Goal: Task Accomplishment & Management: Manage account settings

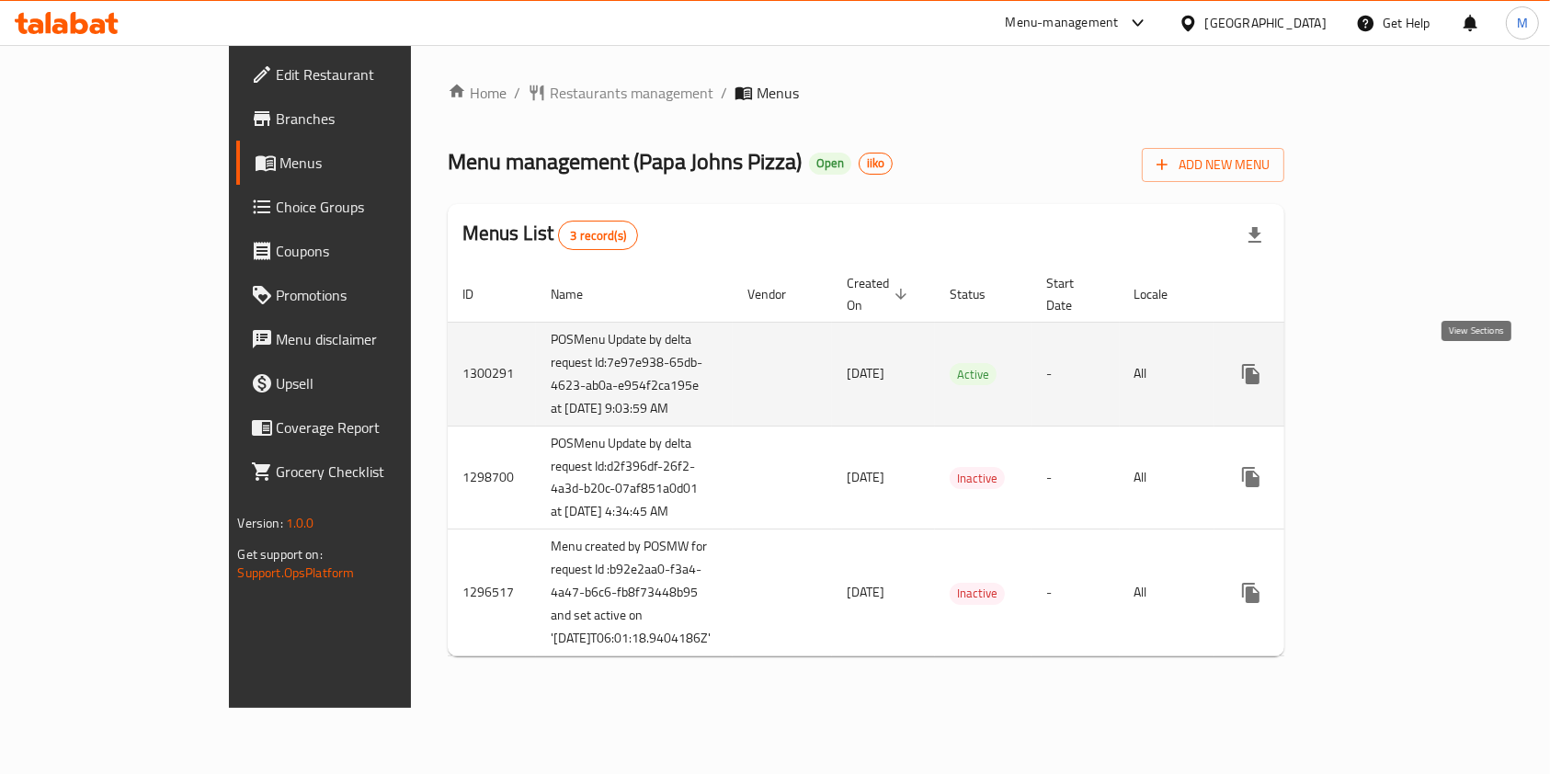
click at [1394, 367] on icon "enhanced table" at bounding box center [1383, 374] width 22 height 22
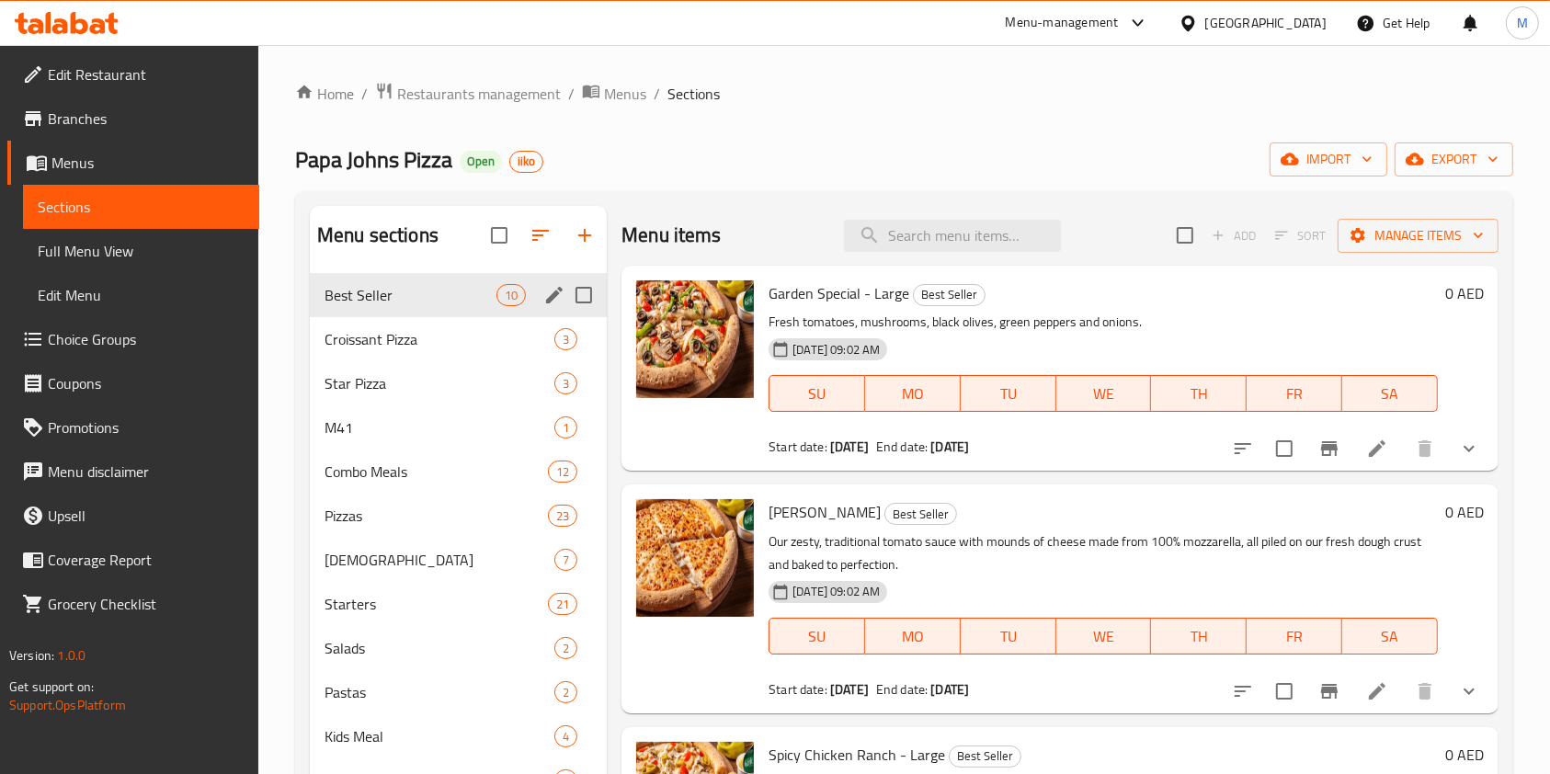
click at [539, 301] on div "Best Seller 10" at bounding box center [458, 295] width 297 height 44
click at [545, 297] on icon "edit" at bounding box center [554, 295] width 22 height 22
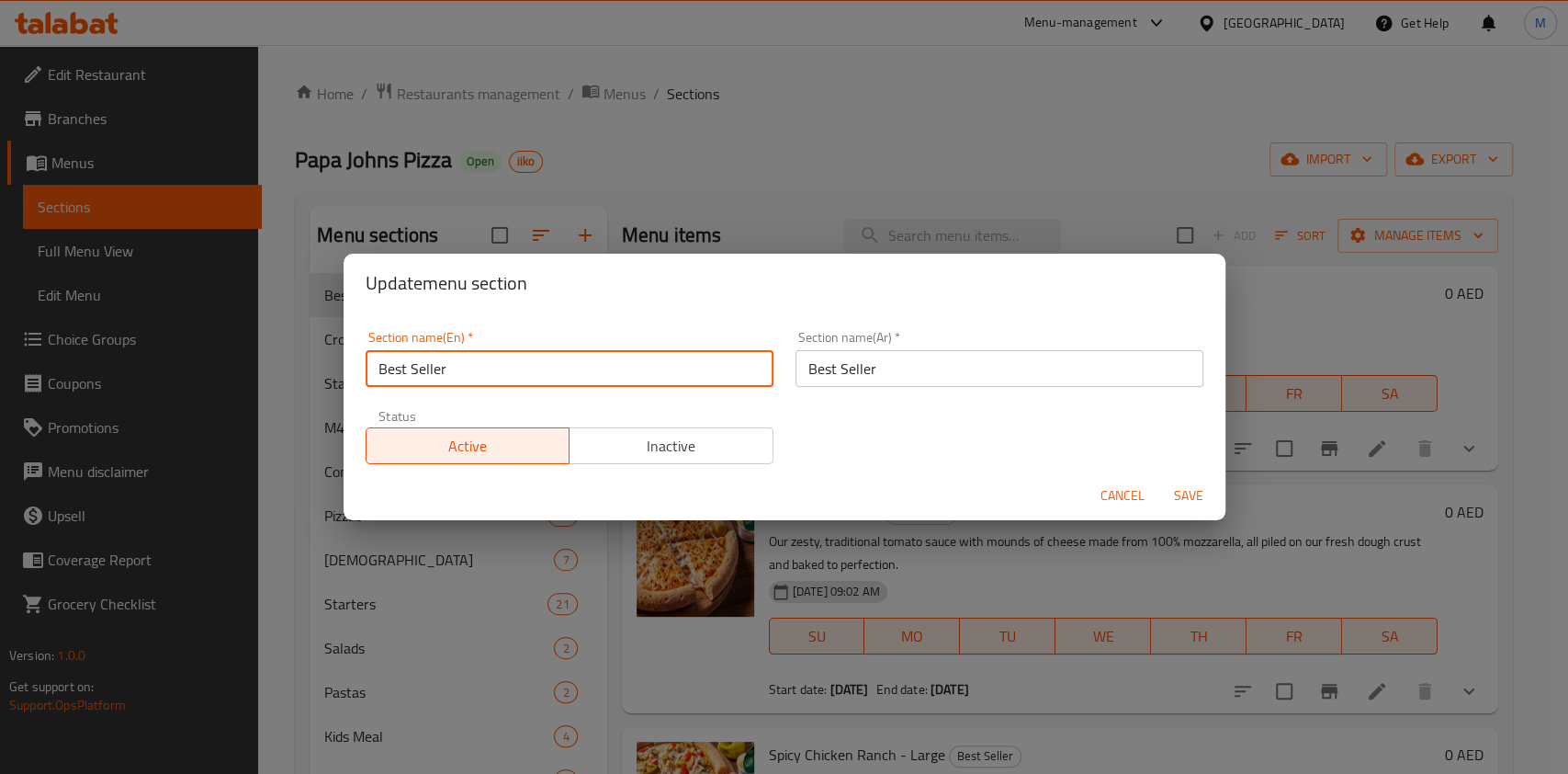
click at [410, 363] on input "Best Seller" at bounding box center [570, 368] width 408 height 37
click at [706, 376] on input "Best Seller" at bounding box center [570, 368] width 408 height 37
type input "Best Seller - 30%"
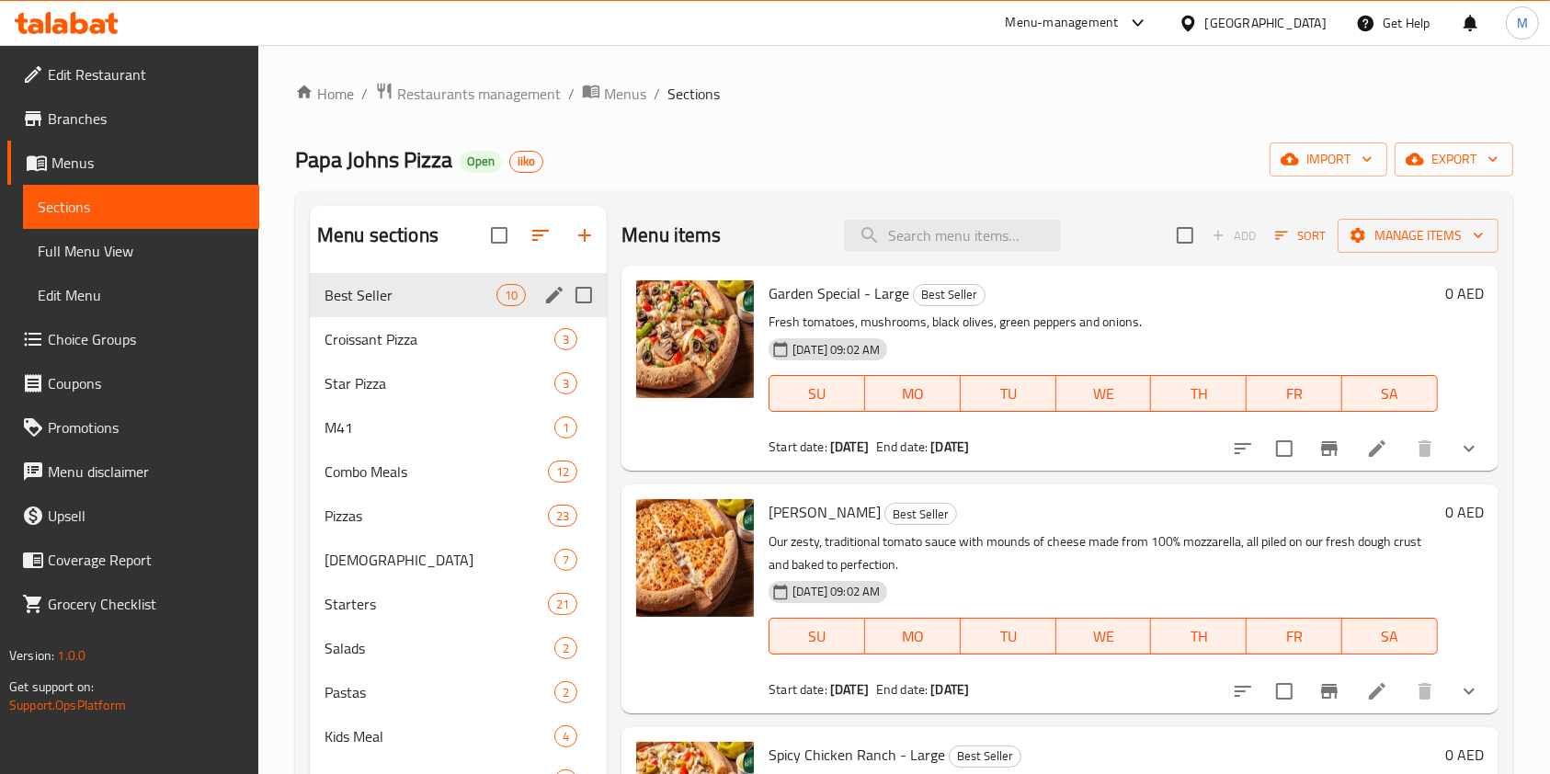
click at [545, 294] on icon "edit" at bounding box center [554, 295] width 22 height 22
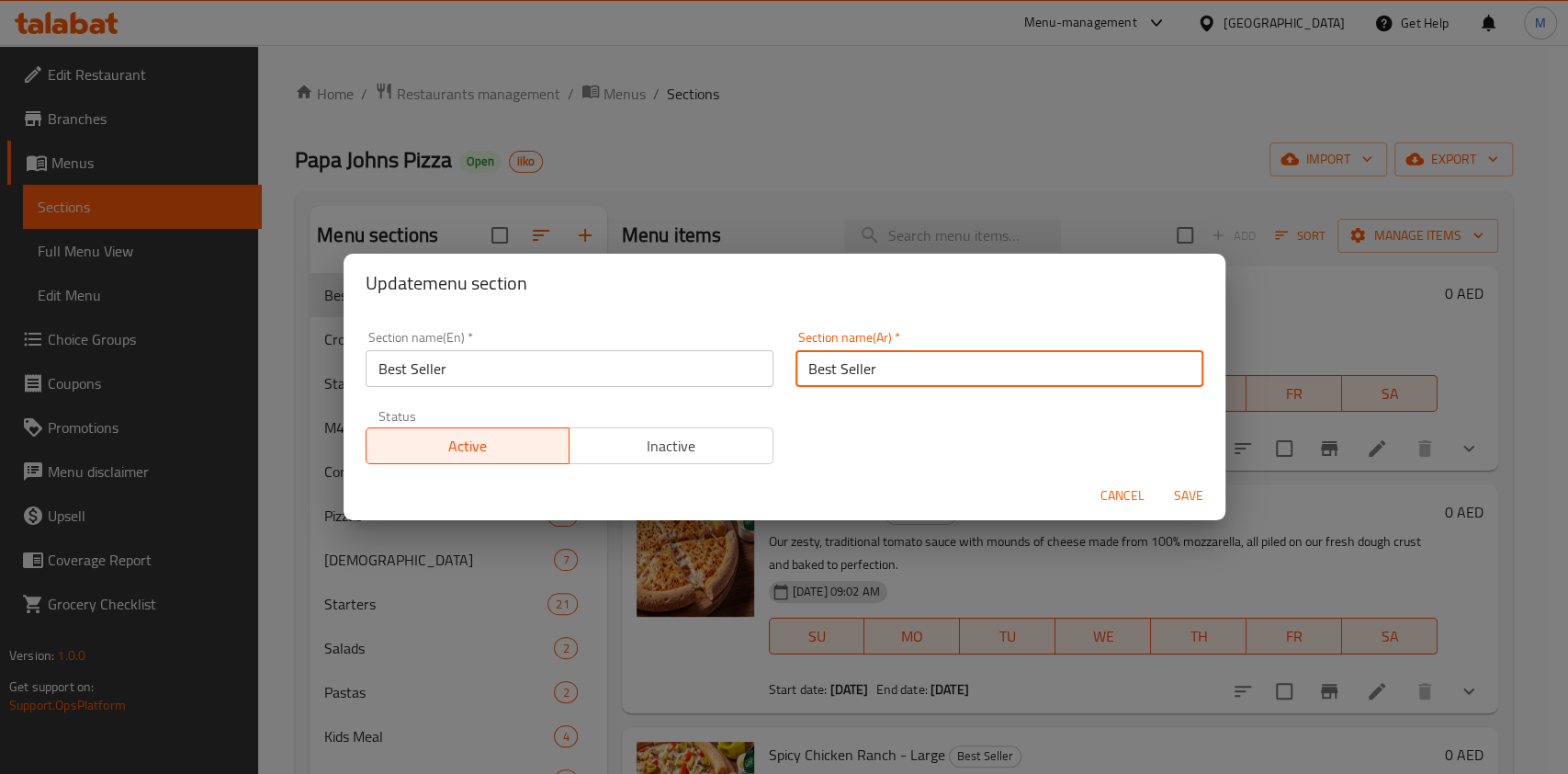
click at [944, 373] on input "Best Seller" at bounding box center [999, 368] width 408 height 37
paste input "الأكثر مبيعًا - 30%"
type input "الأكثر مبيعًا - 30%"
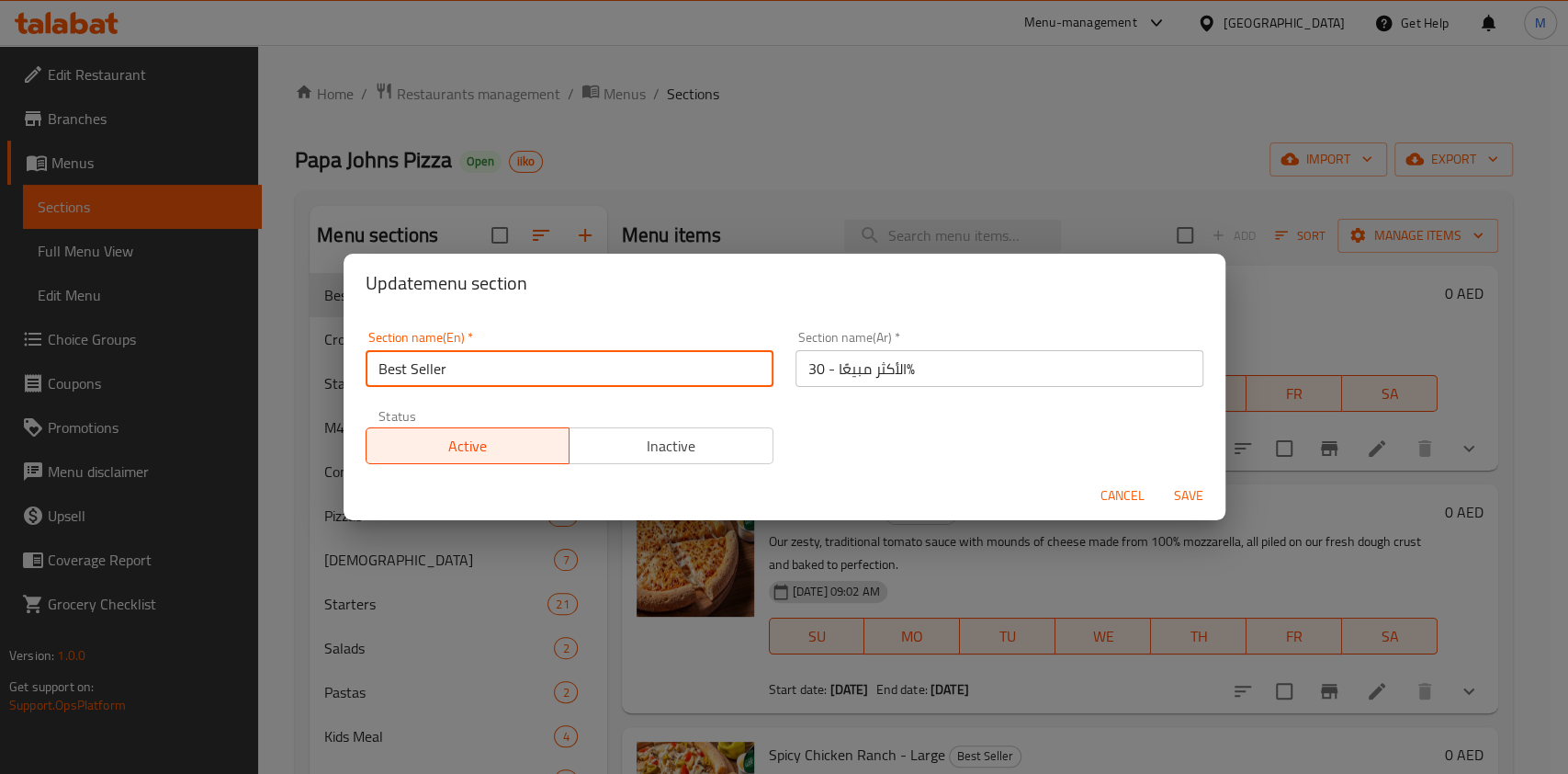
click at [683, 368] on input "Best Seller" at bounding box center [570, 368] width 408 height 37
click at [645, 369] on input "Best Seller" at bounding box center [570, 368] width 408 height 37
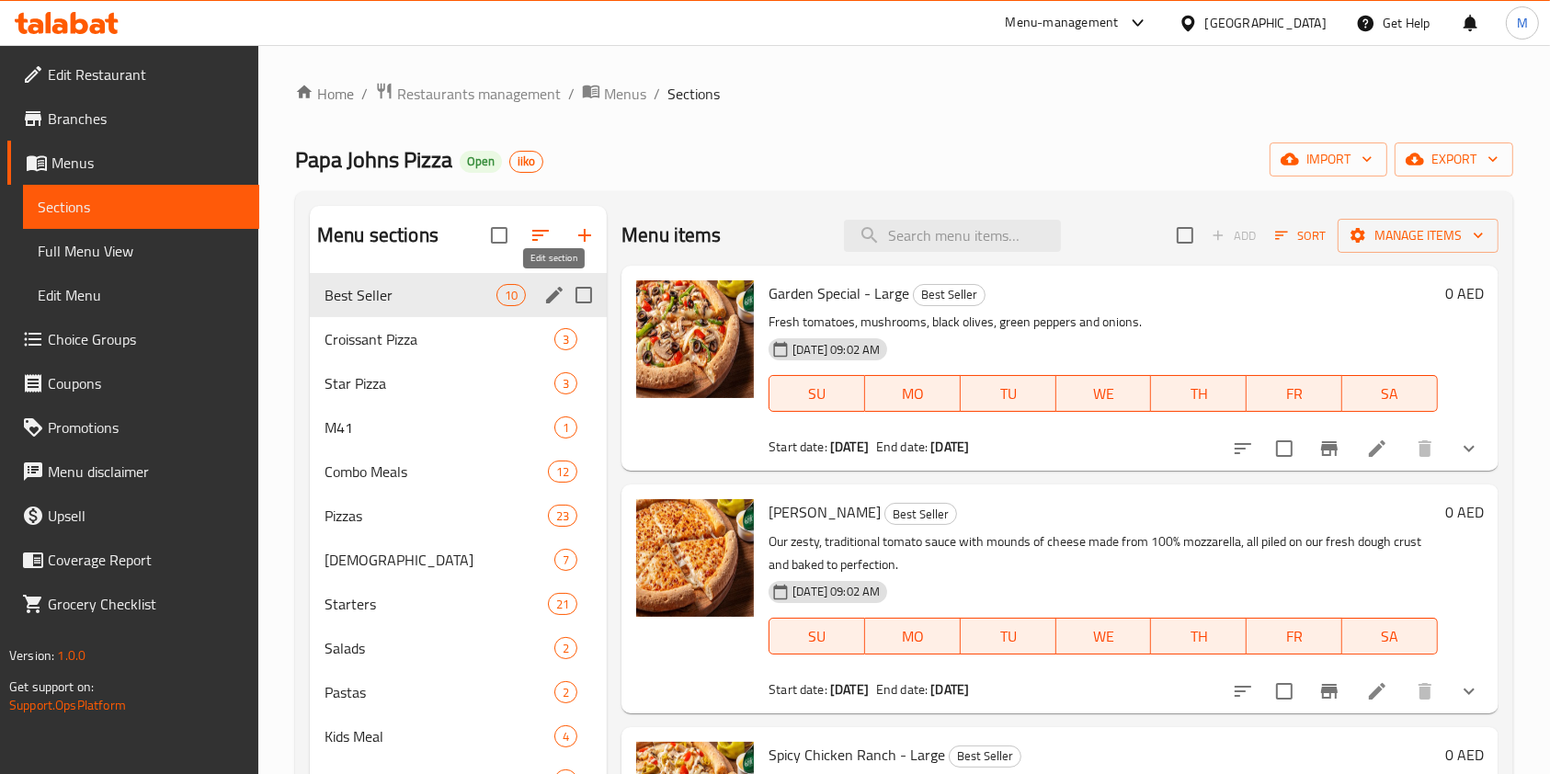
click at [553, 294] on icon "edit" at bounding box center [554, 295] width 17 height 17
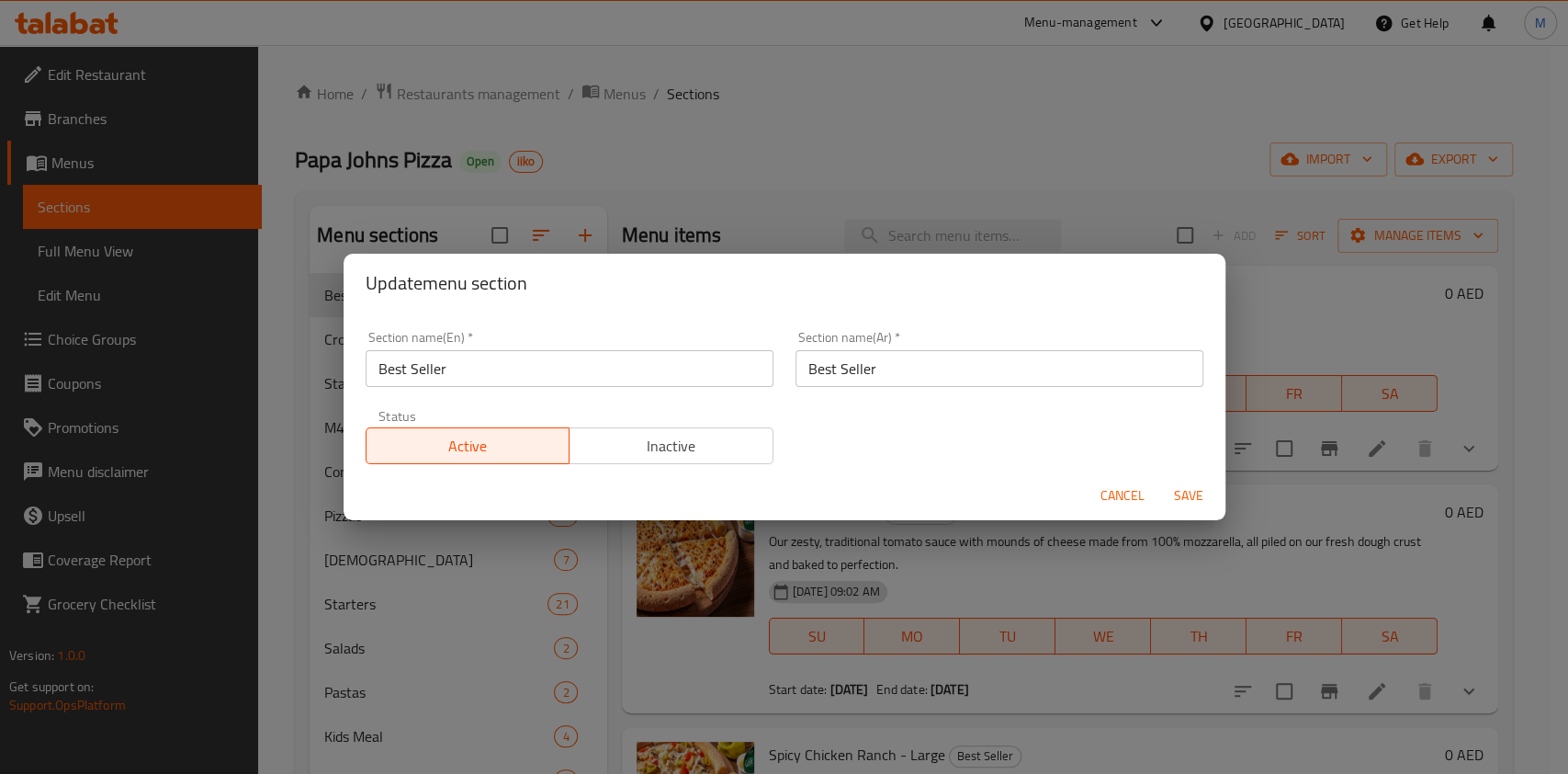
click at [574, 366] on input "Best Seller" at bounding box center [570, 368] width 408 height 37
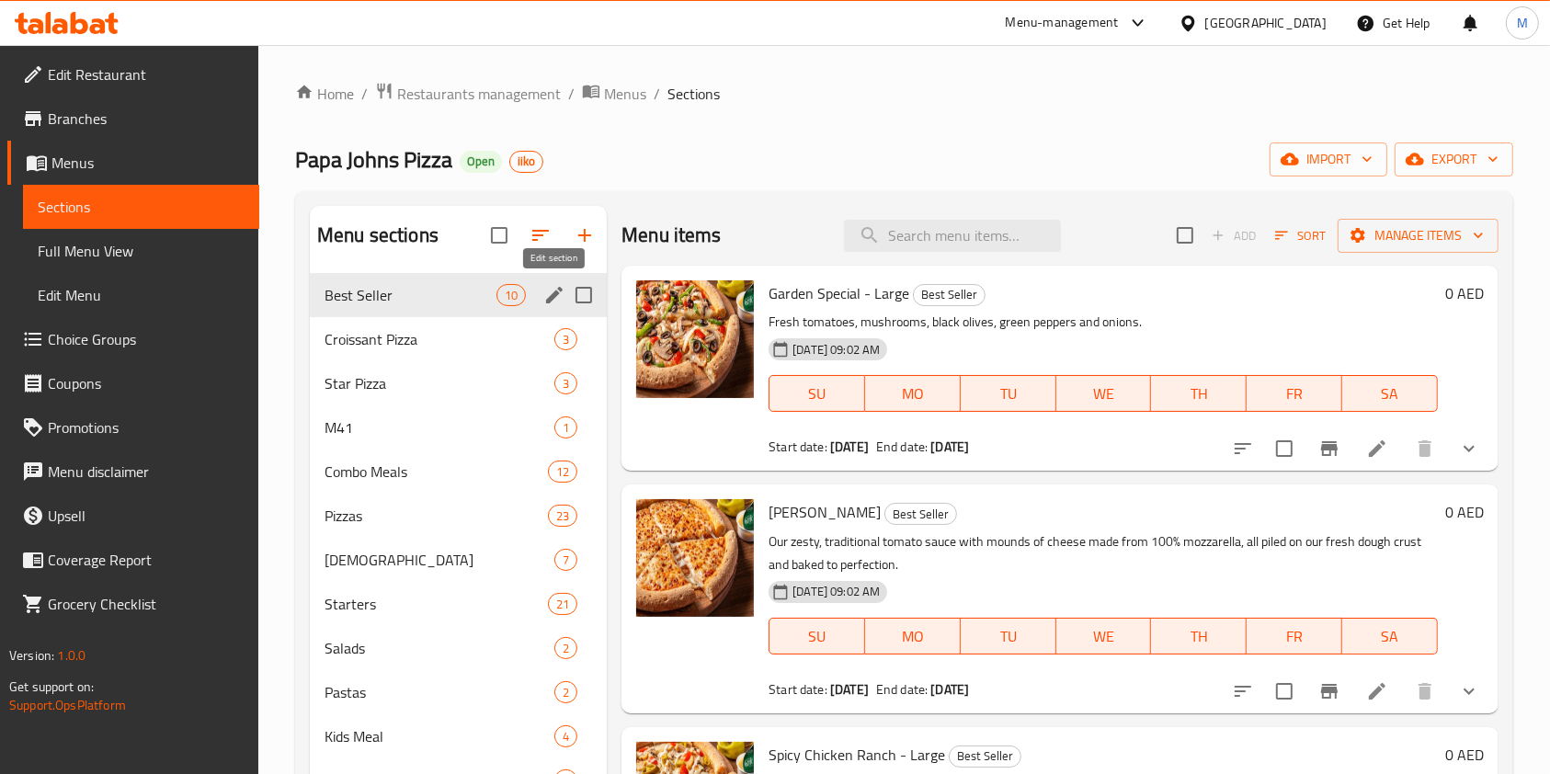
click at [549, 295] on icon "edit" at bounding box center [554, 295] width 22 height 22
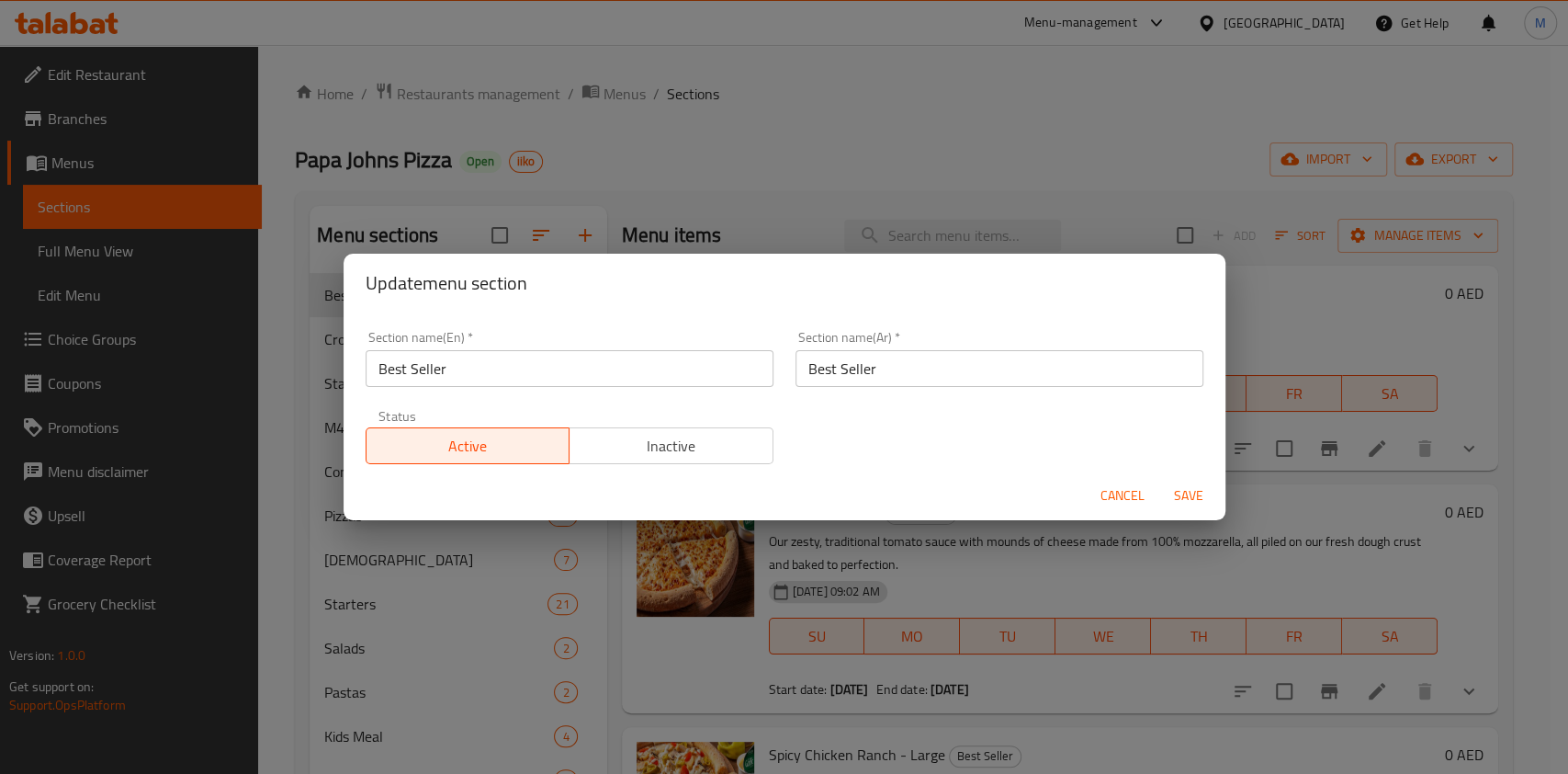
click at [624, 371] on input "Best Seller" at bounding box center [570, 368] width 408 height 37
type input "Best Seller - 30%"
drag, startPoint x: 759, startPoint y: 368, endPoint x: 733, endPoint y: 365, distance: 26.2
click at [733, 365] on div "Section name(En)   * Best Seller - 30% Section name(En) * Section name(Ar)   * …" at bounding box center [784, 397] width 859 height 155
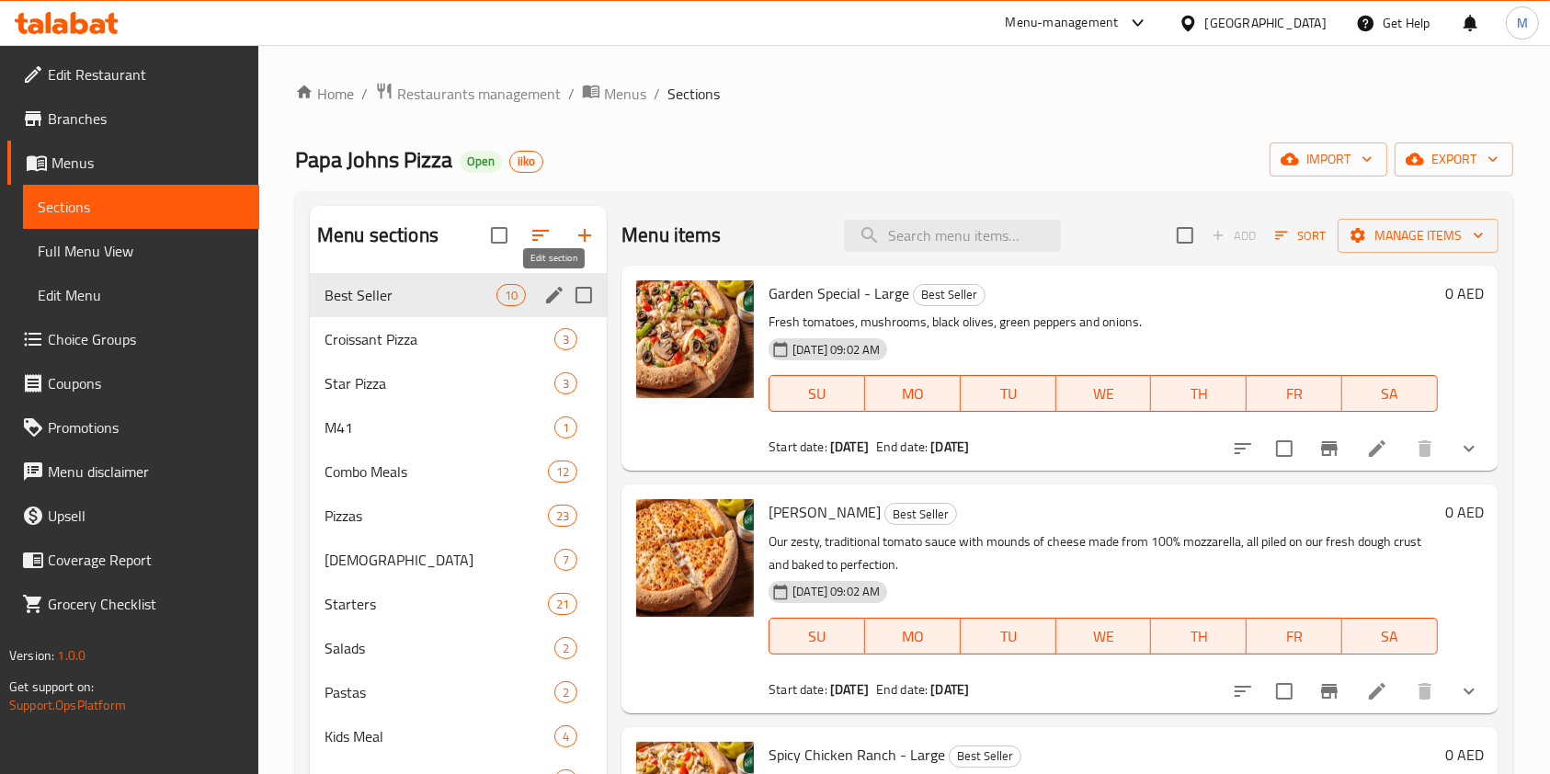
click at [552, 291] on icon "edit" at bounding box center [554, 295] width 22 height 22
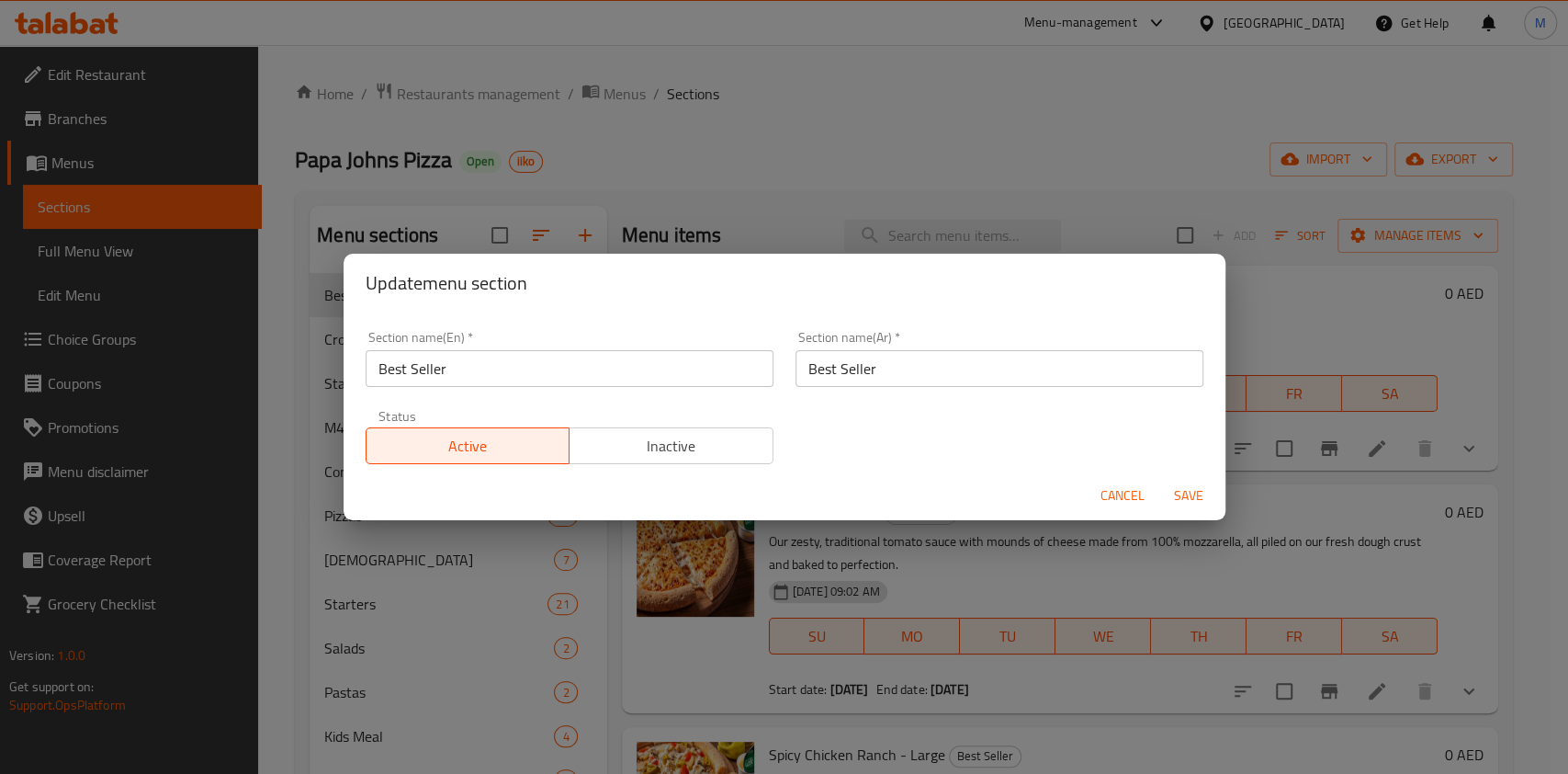
click at [507, 375] on input "Best Seller" at bounding box center [570, 368] width 408 height 37
type input "Best Seller - 30%"
drag, startPoint x: 913, startPoint y: 379, endPoint x: 751, endPoint y: 370, distance: 162.2
click at [751, 370] on div "Section name(En)   * Best Seller - 30% Section name(En) * Section name(Ar)   * …" at bounding box center [784, 397] width 859 height 155
paste input "الأكثر مبيعًا - 30%"
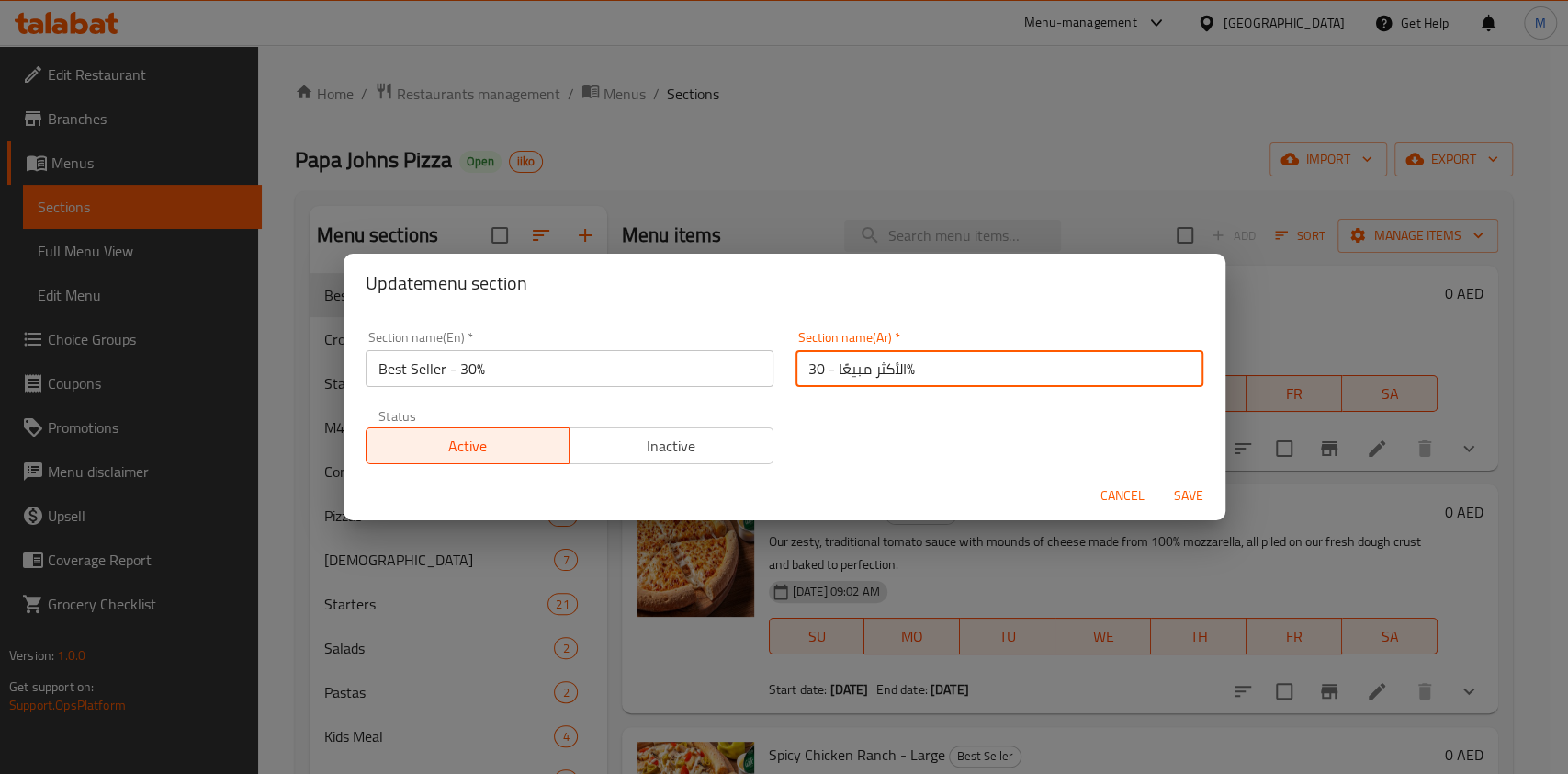
type input "الأكثر مبيعًا - 30%"
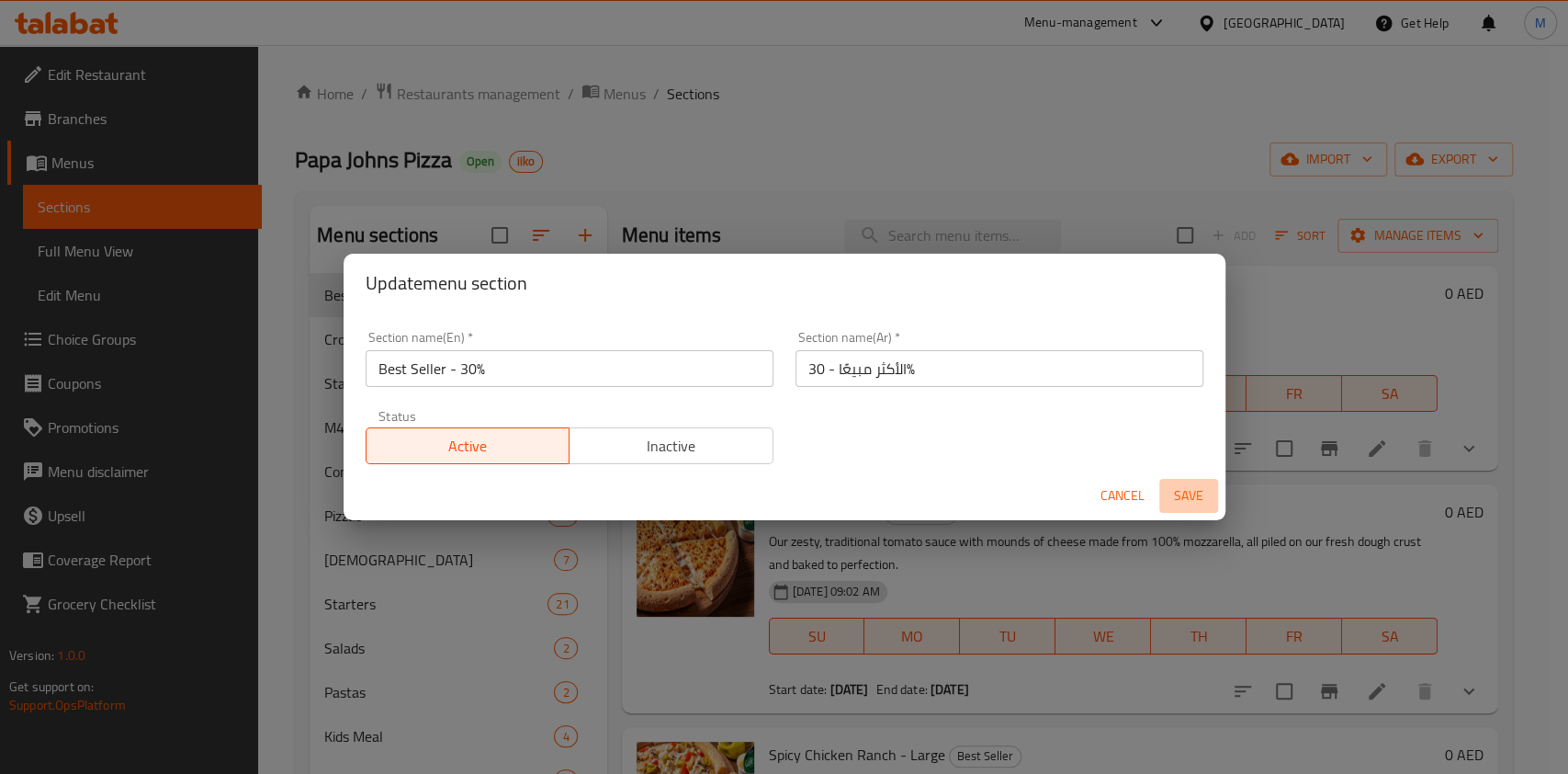
click at [1177, 489] on span "Save" at bounding box center [1188, 495] width 44 height 23
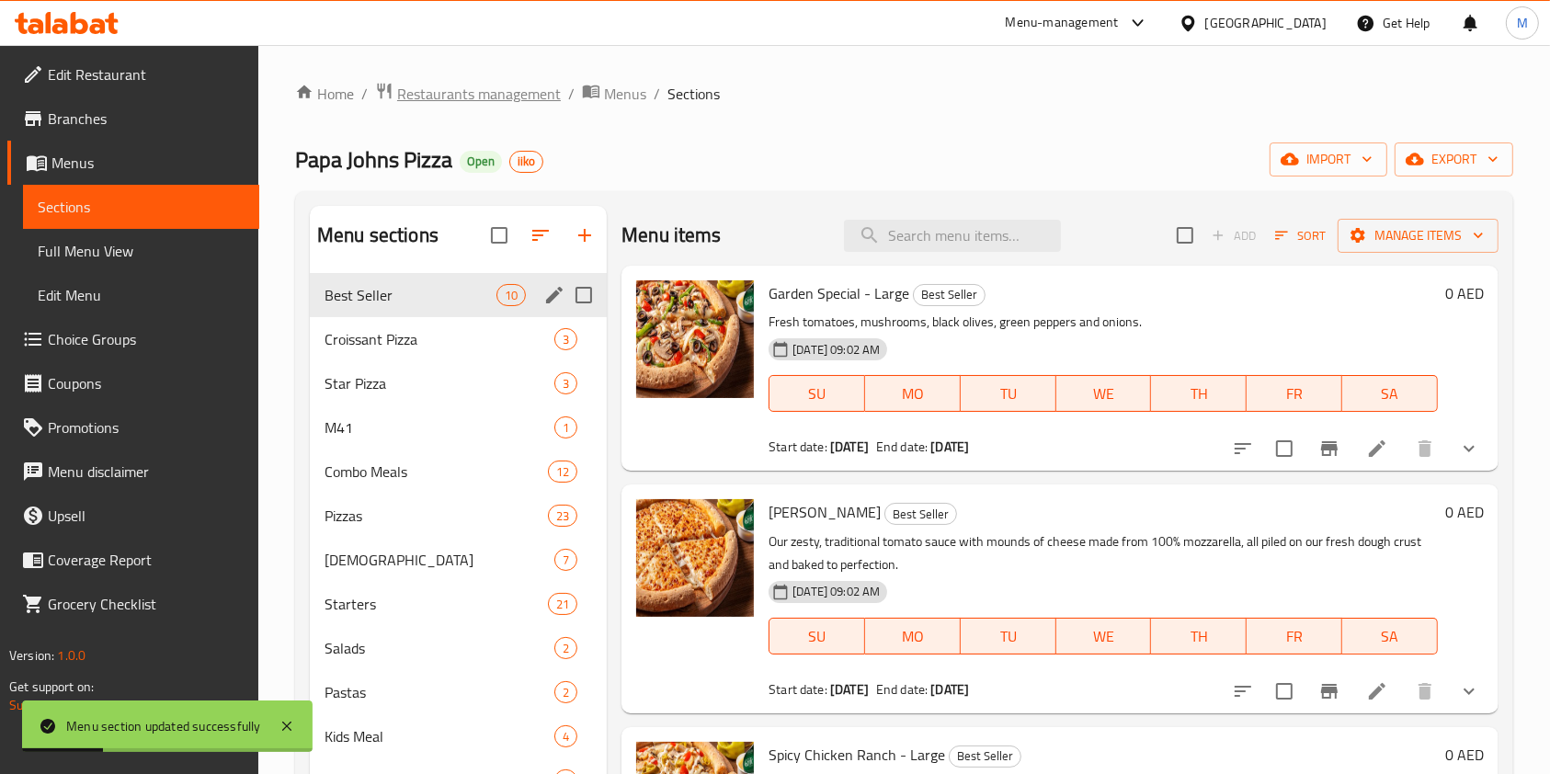
click at [471, 89] on span "Restaurants management" at bounding box center [479, 94] width 164 height 22
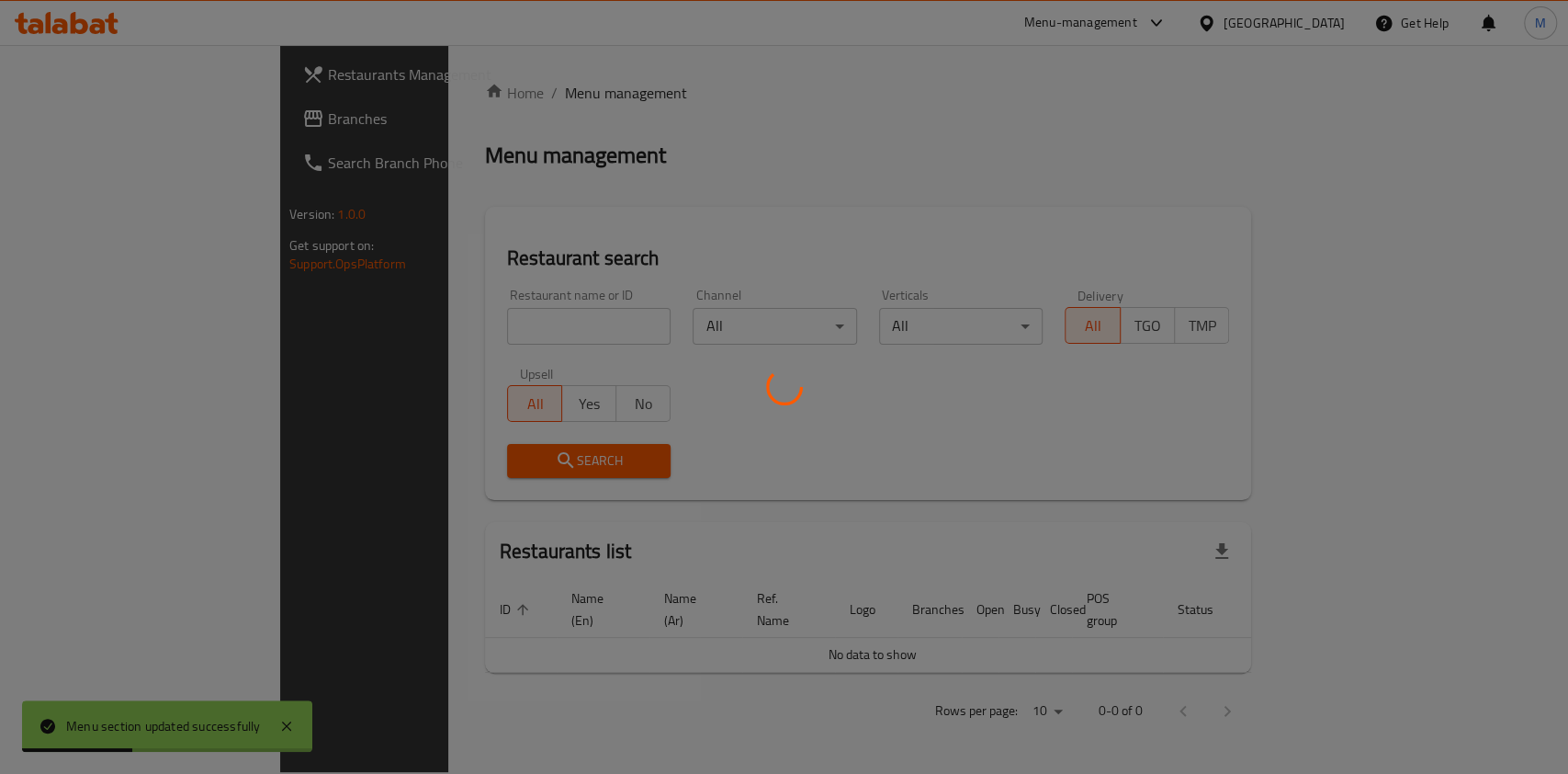
drag, startPoint x: 483, startPoint y: 306, endPoint x: 485, endPoint y: 321, distance: 15.1
click at [485, 321] on div at bounding box center [784, 387] width 1568 height 774
click at [487, 320] on div at bounding box center [784, 387] width 1568 height 774
click at [490, 322] on div at bounding box center [784, 387] width 1568 height 774
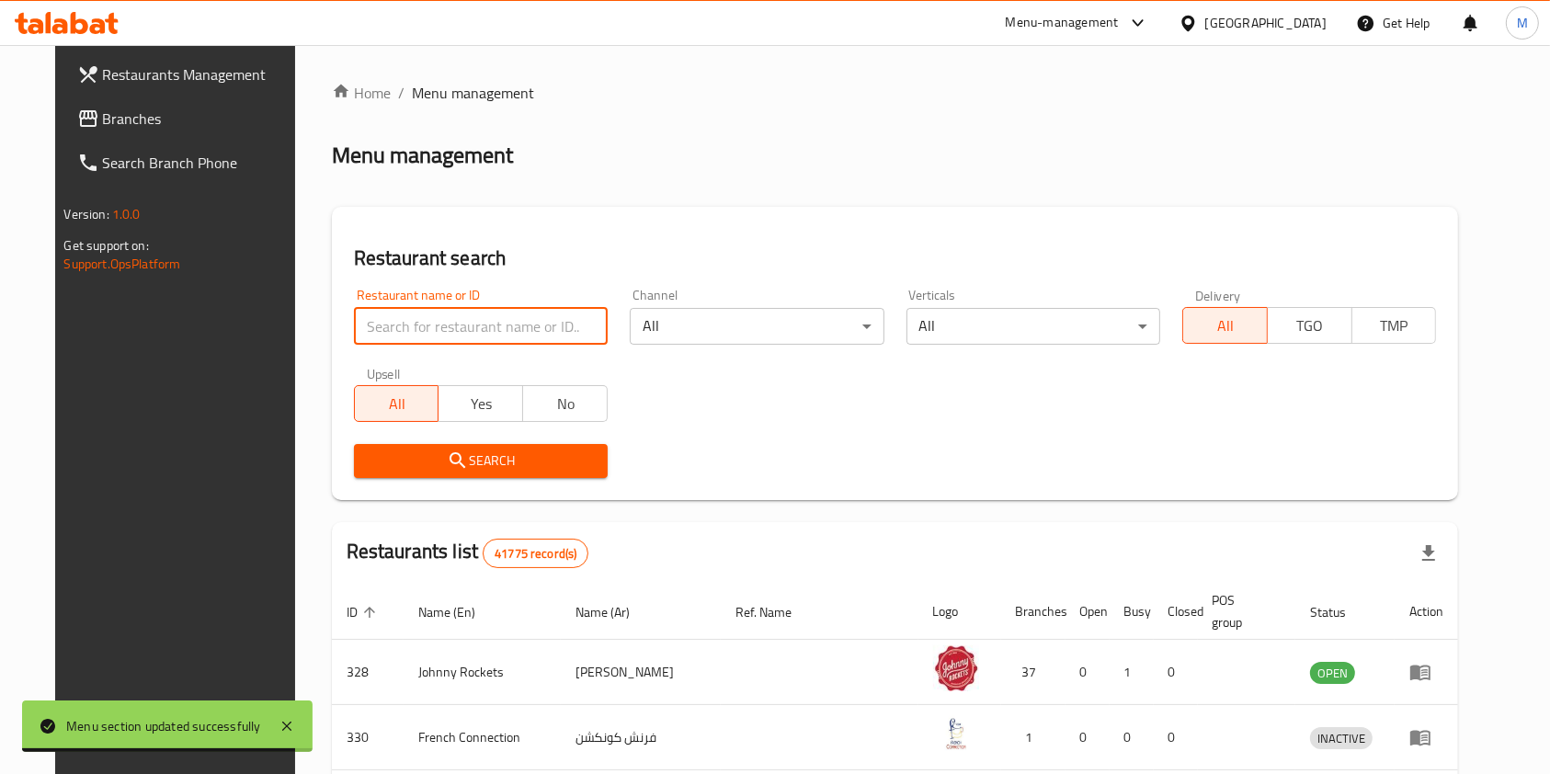
click at [463, 332] on input "search" at bounding box center [481, 326] width 254 height 37
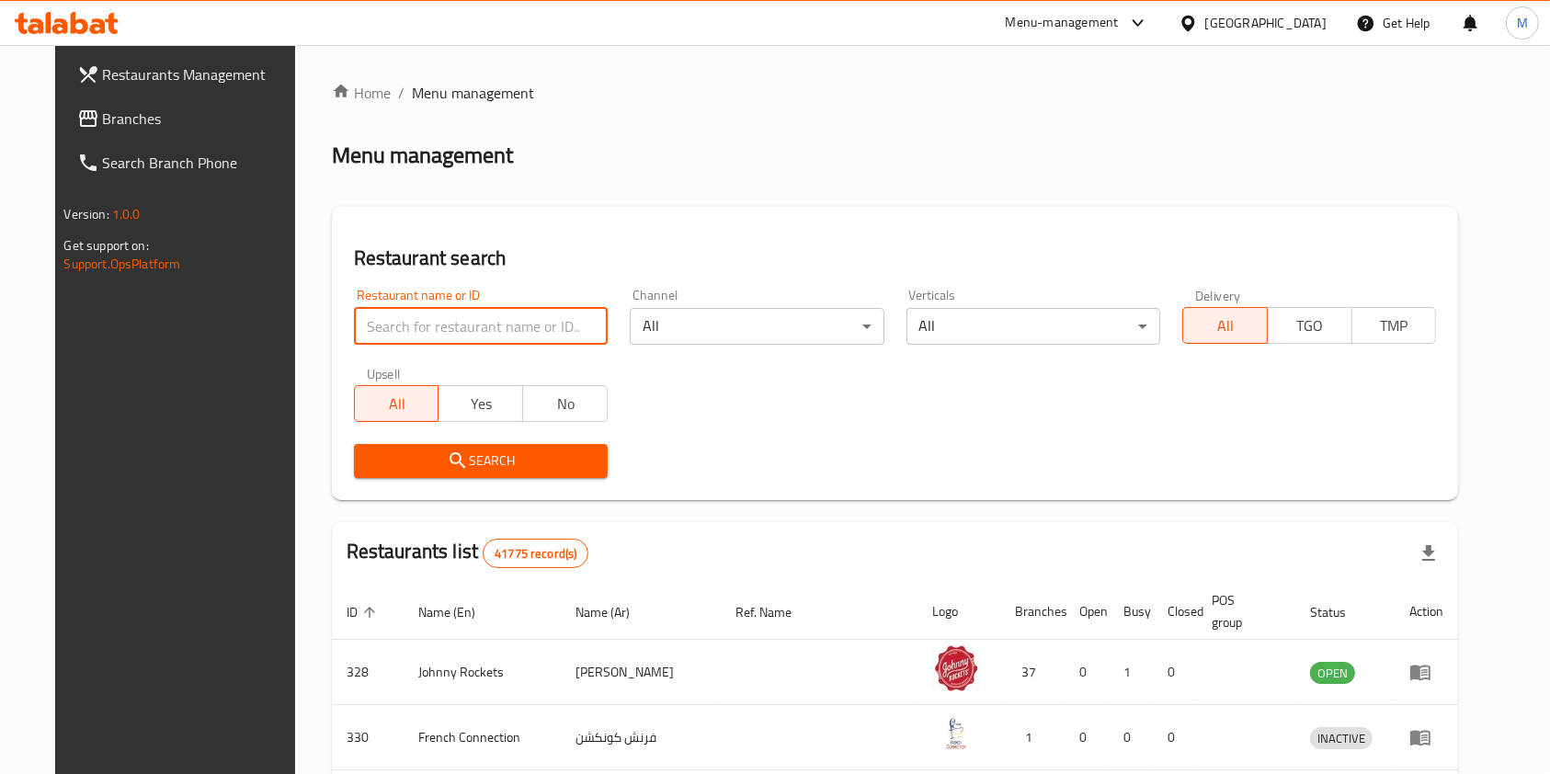
type input "[PERSON_NAME]"
click button "Search" at bounding box center [481, 461] width 254 height 34
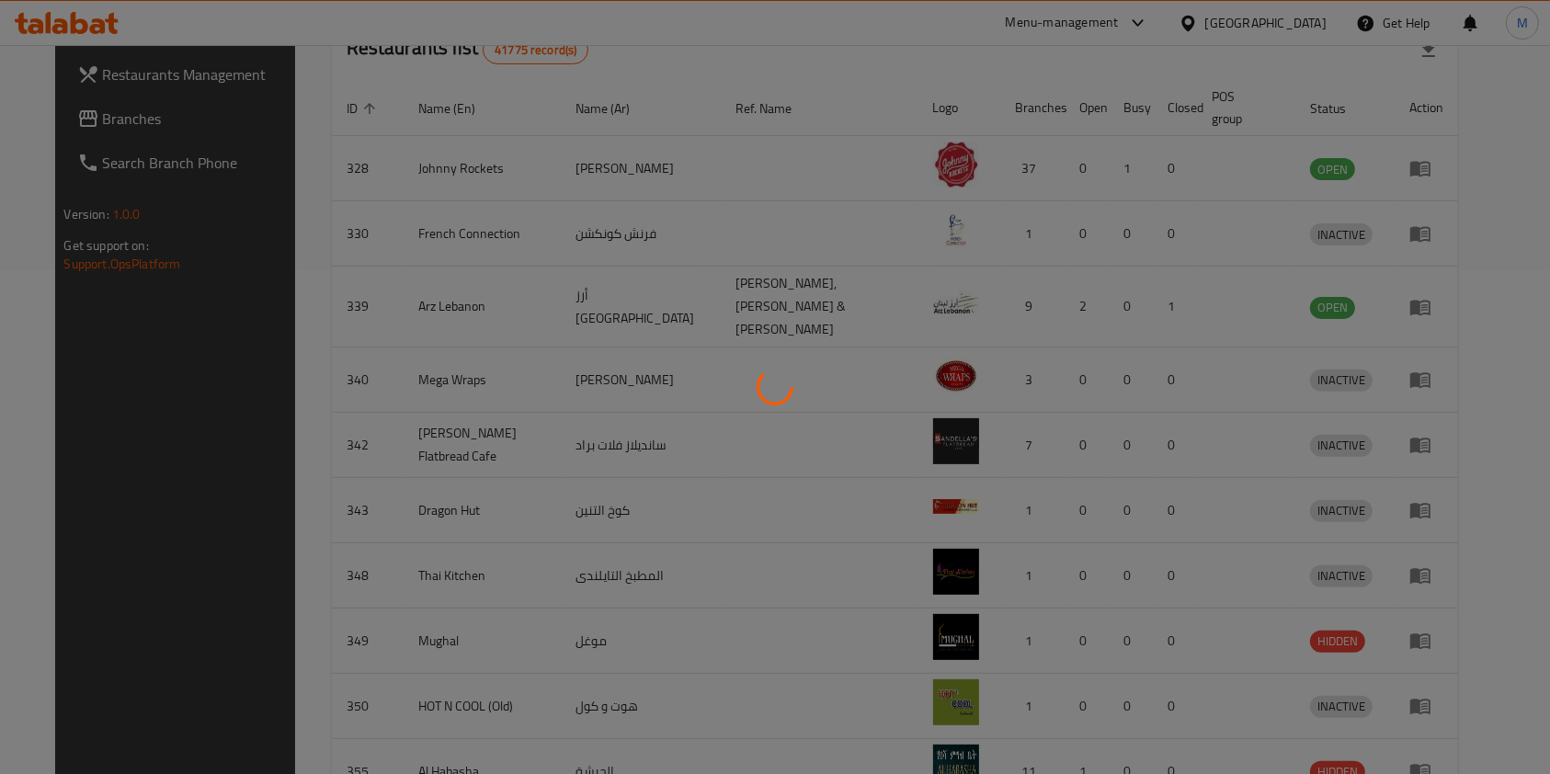
scroll to position [481, 0]
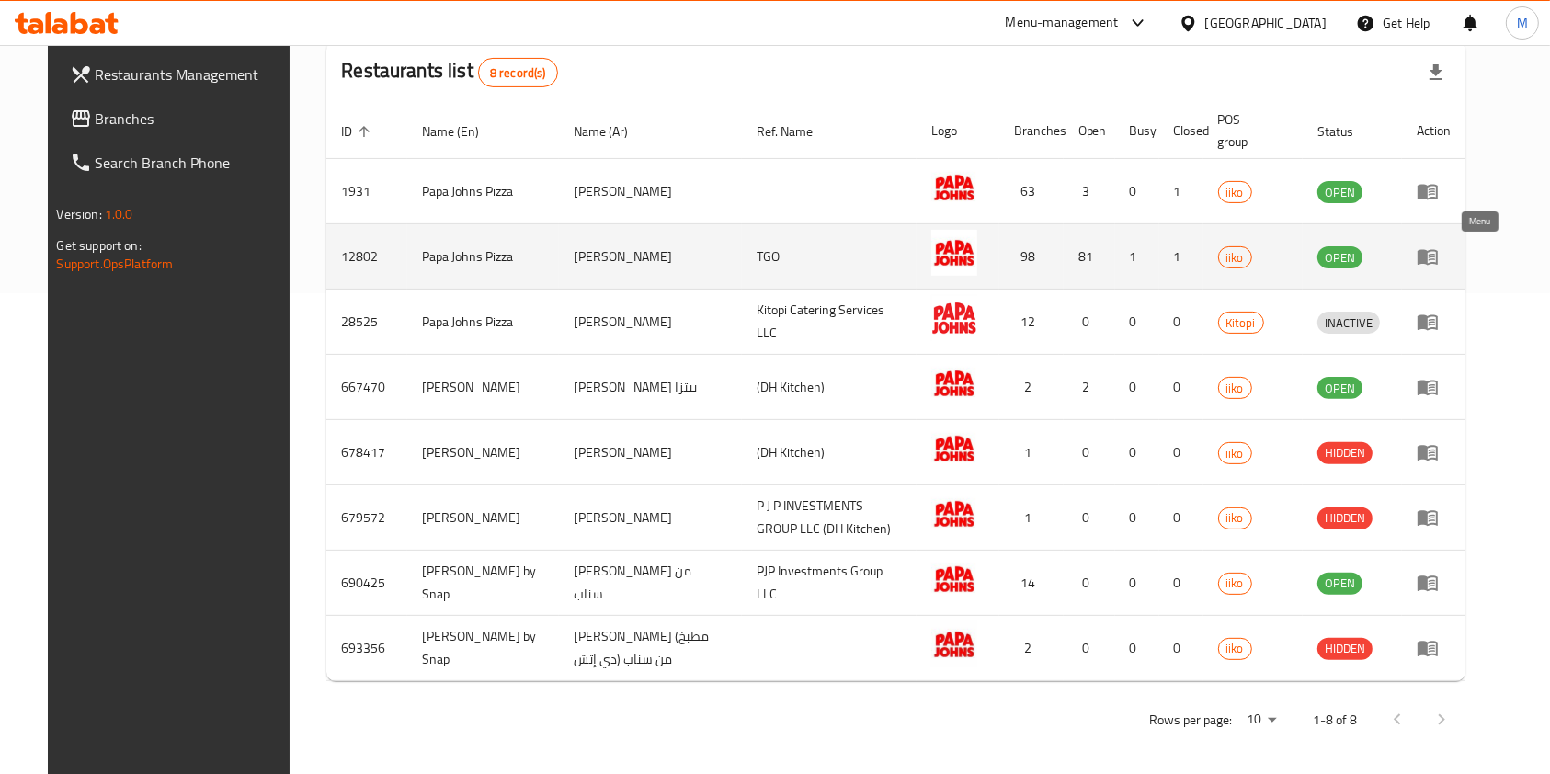
click at [1438, 252] on icon "enhanced table" at bounding box center [1427, 256] width 22 height 22
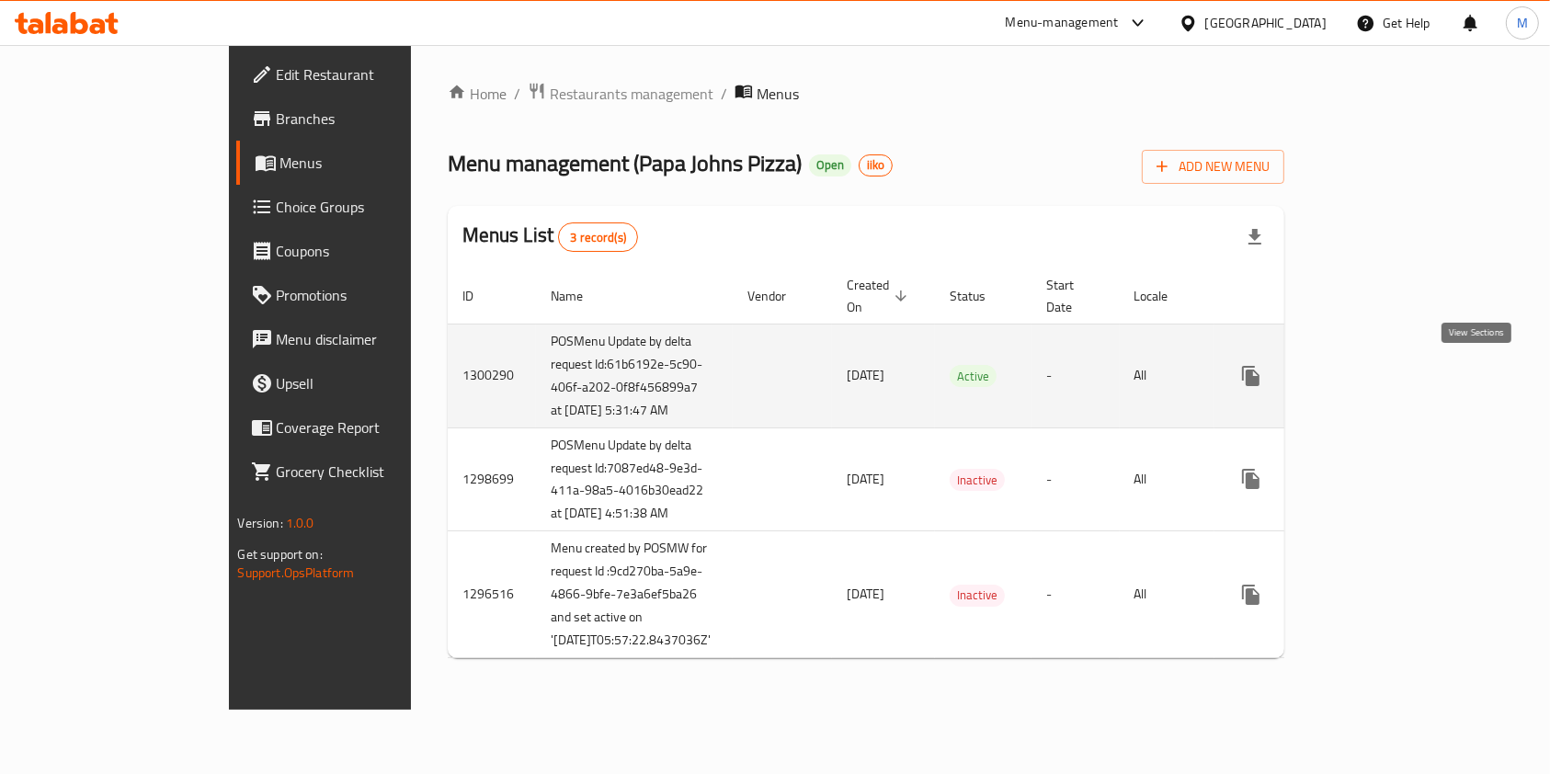
click at [1405, 379] on link "enhanced table" at bounding box center [1383, 376] width 44 height 44
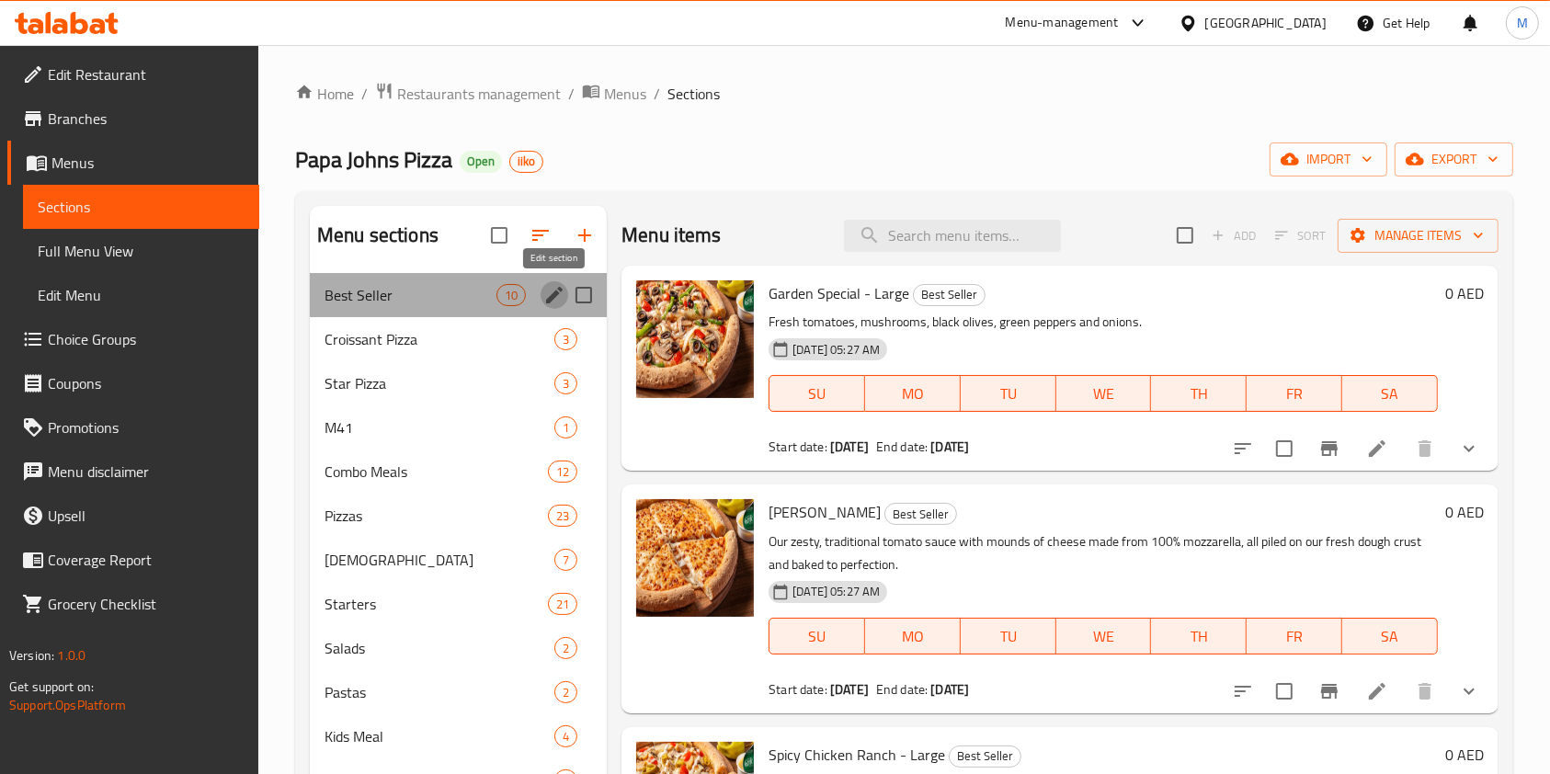
click at [553, 301] on icon "edit" at bounding box center [554, 295] width 22 height 22
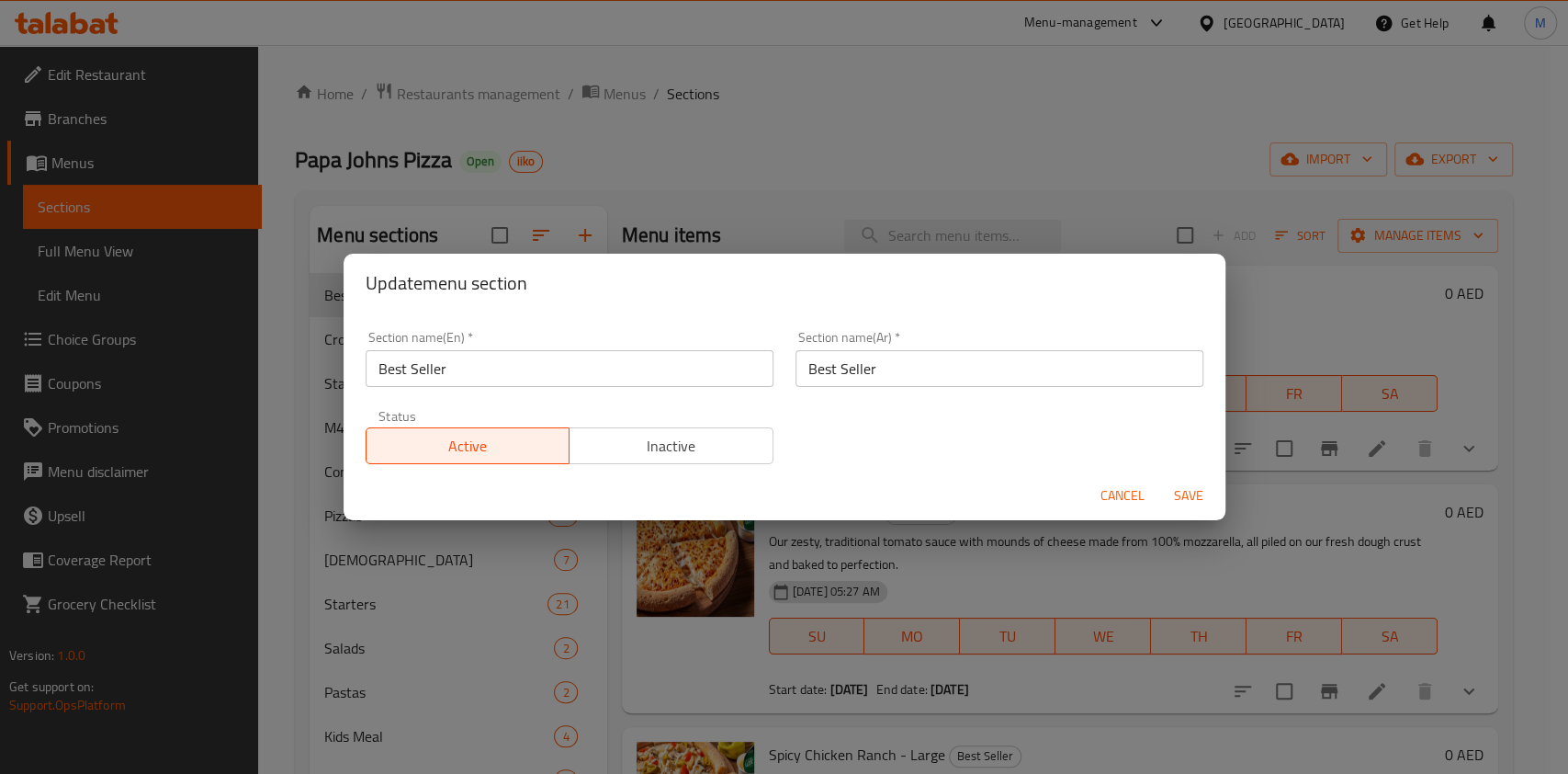
click at [671, 369] on input "Best Seller" at bounding box center [570, 368] width 408 height 37
type input "Best Seller - 30%"
drag, startPoint x: 923, startPoint y: 369, endPoint x: 760, endPoint y: 371, distance: 163.0
click at [760, 371] on div "Section name(En)   * Best Seller - 30% Section name(En) * Section name(Ar)   * …" at bounding box center [784, 397] width 859 height 155
paste input "الأكثر مبيعًا - 30%"
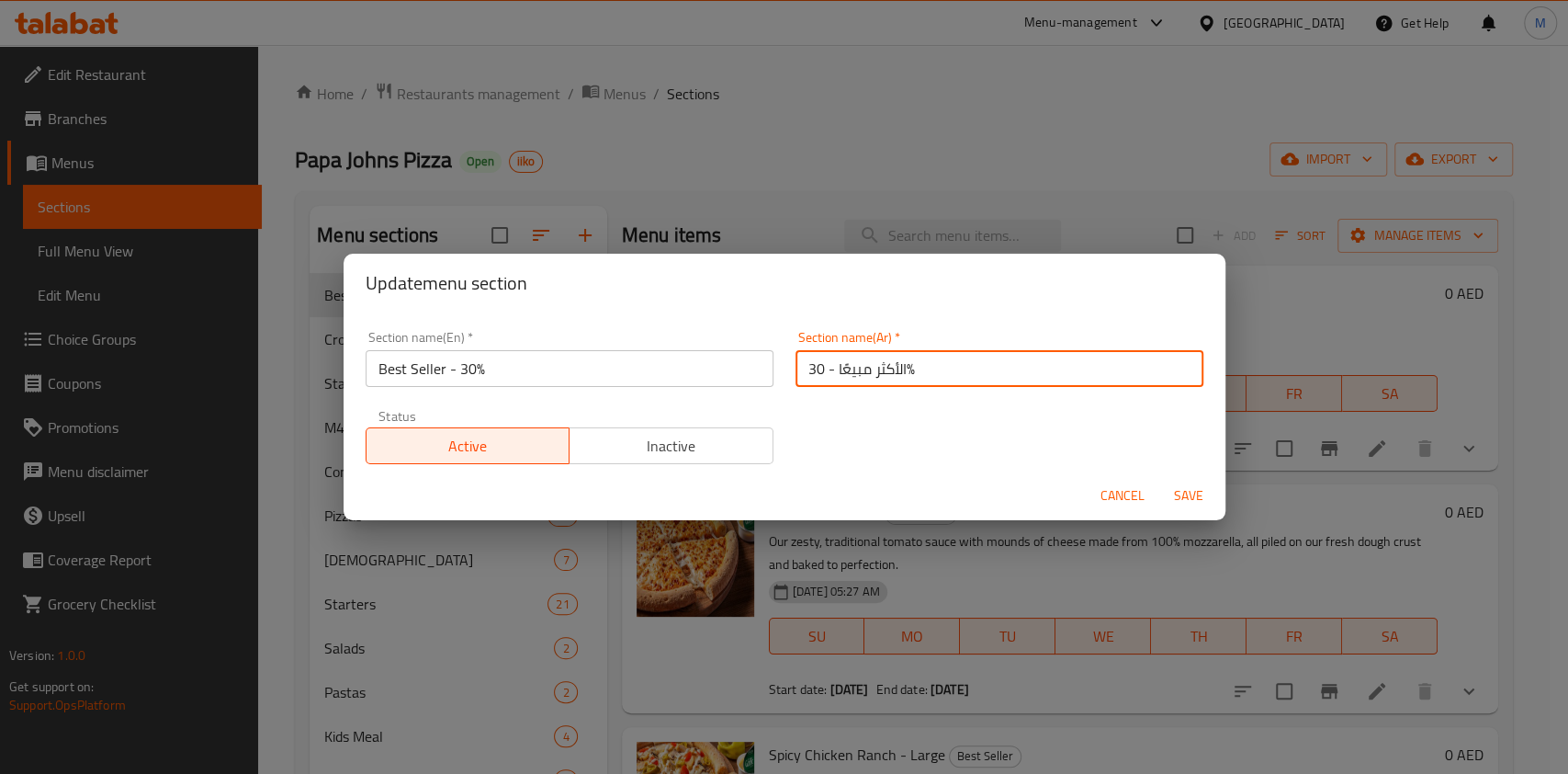
type input "الأكثر مبيعًا - 30%"
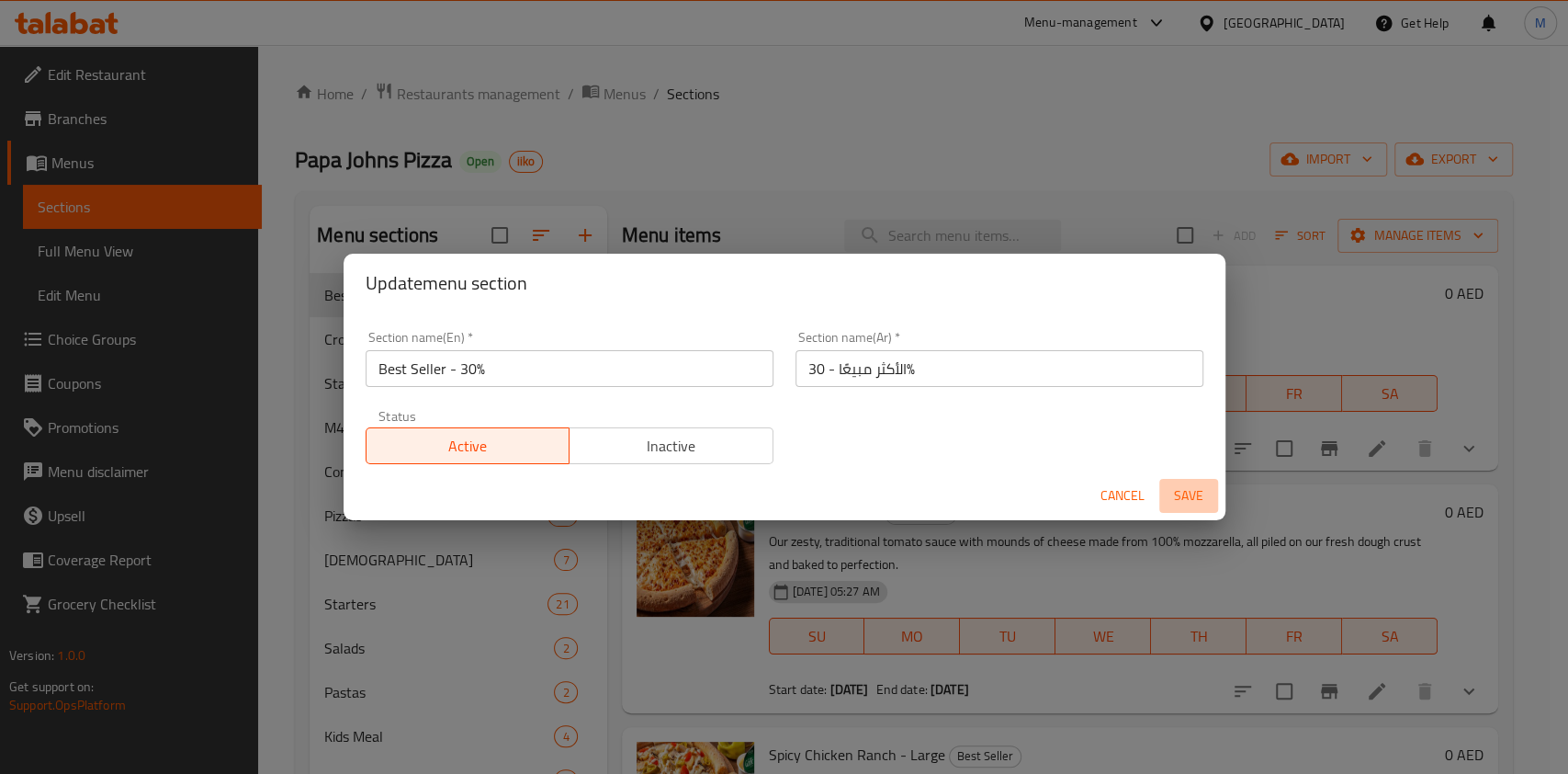
click at [1183, 496] on span "Save" at bounding box center [1188, 495] width 44 height 23
